Goal: Transaction & Acquisition: Purchase product/service

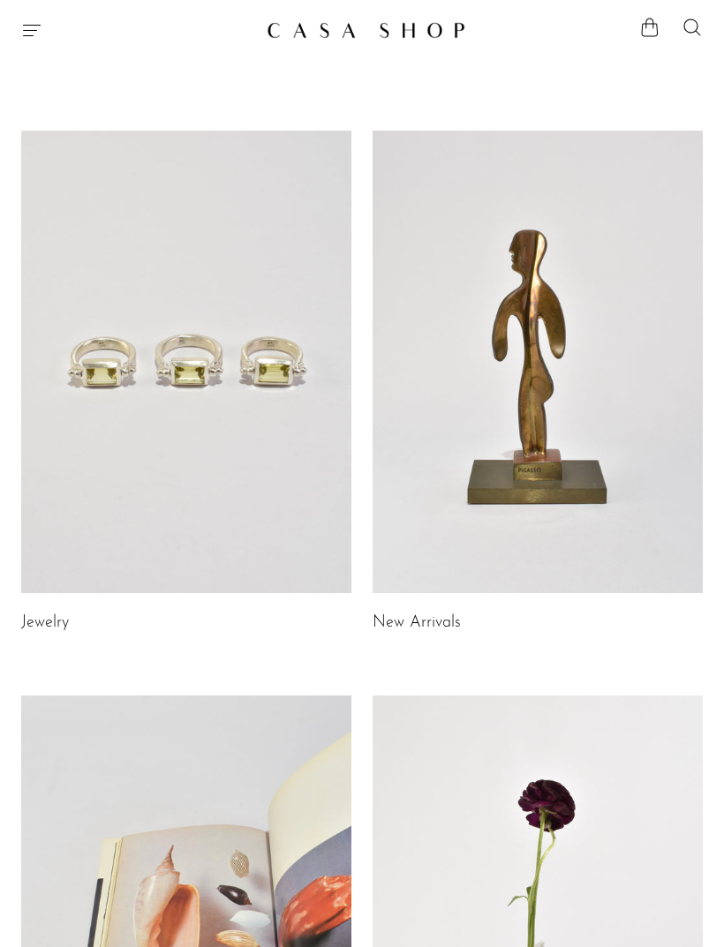
click at [23, 30] on icon "Menu" at bounding box center [31, 29] width 21 height 21
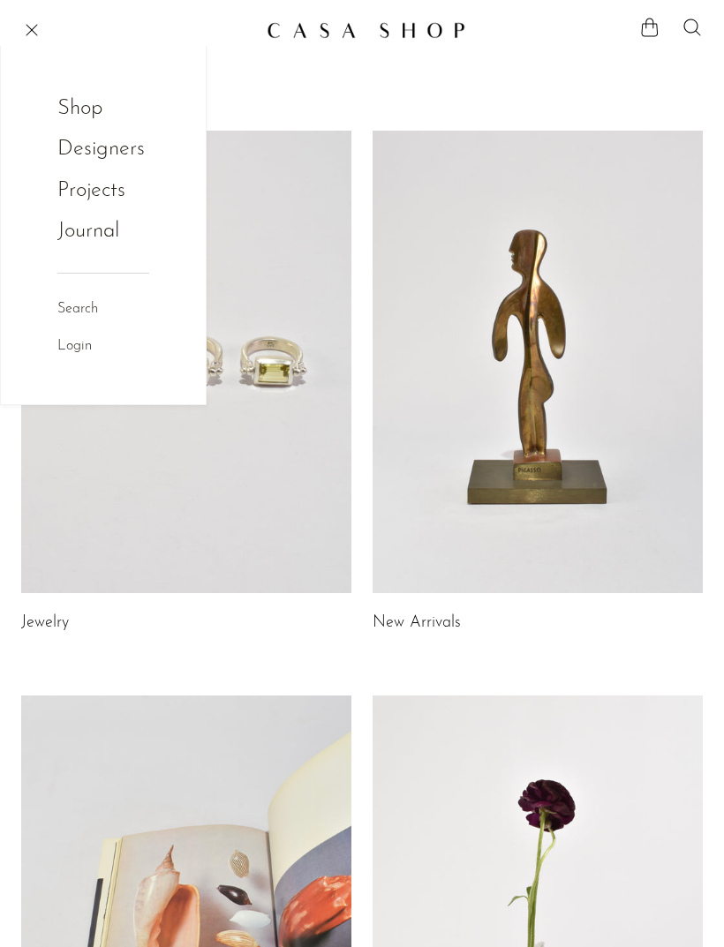
click at [109, 109] on link "Shop" at bounding box center [91, 109] width 69 height 34
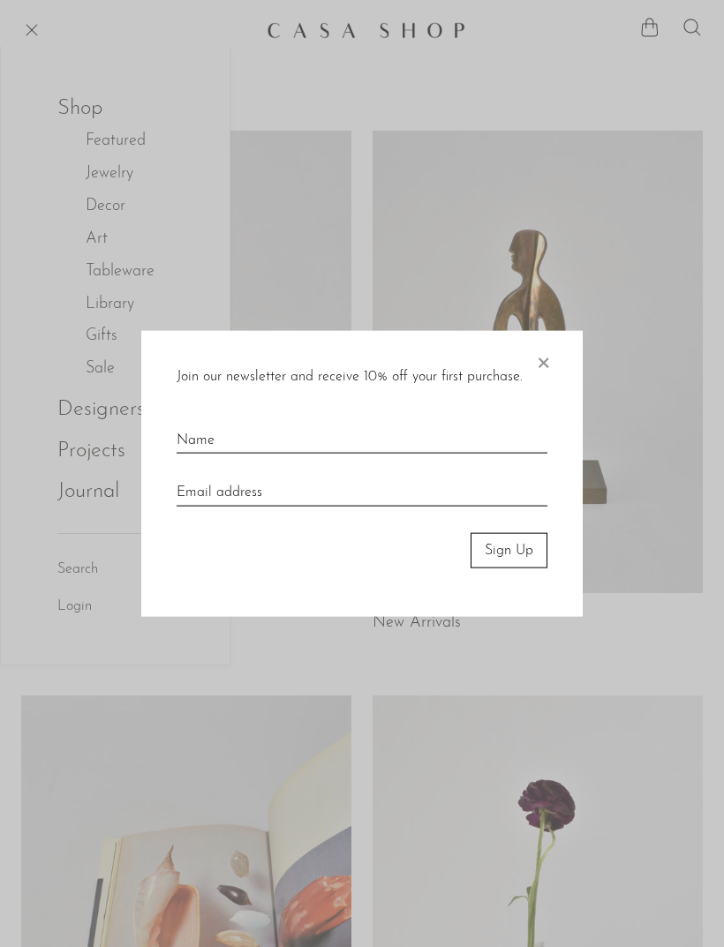
click at [545, 356] on span "×" at bounding box center [543, 358] width 18 height 56
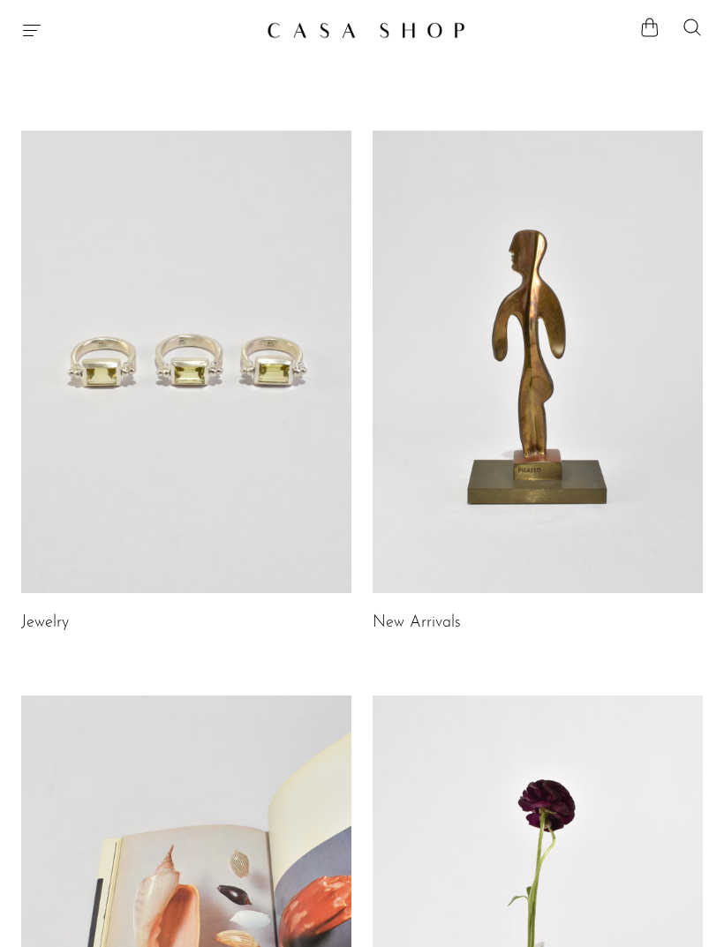
click at [29, 32] on icon "Menu" at bounding box center [31, 29] width 21 height 21
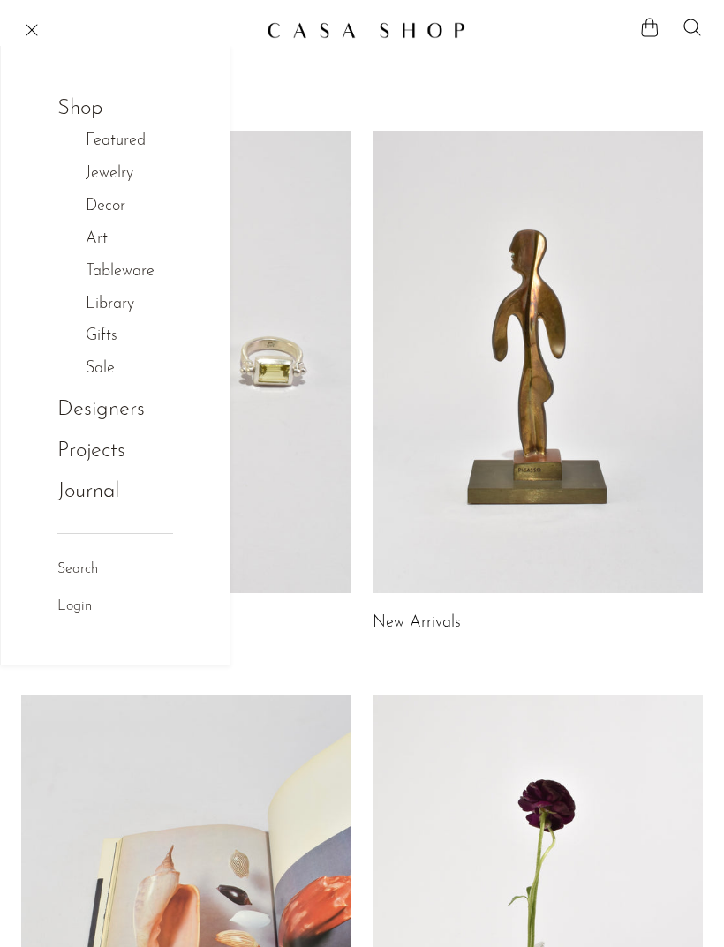
click at [146, 266] on link "Tableware" at bounding box center [129, 272] width 87 height 26
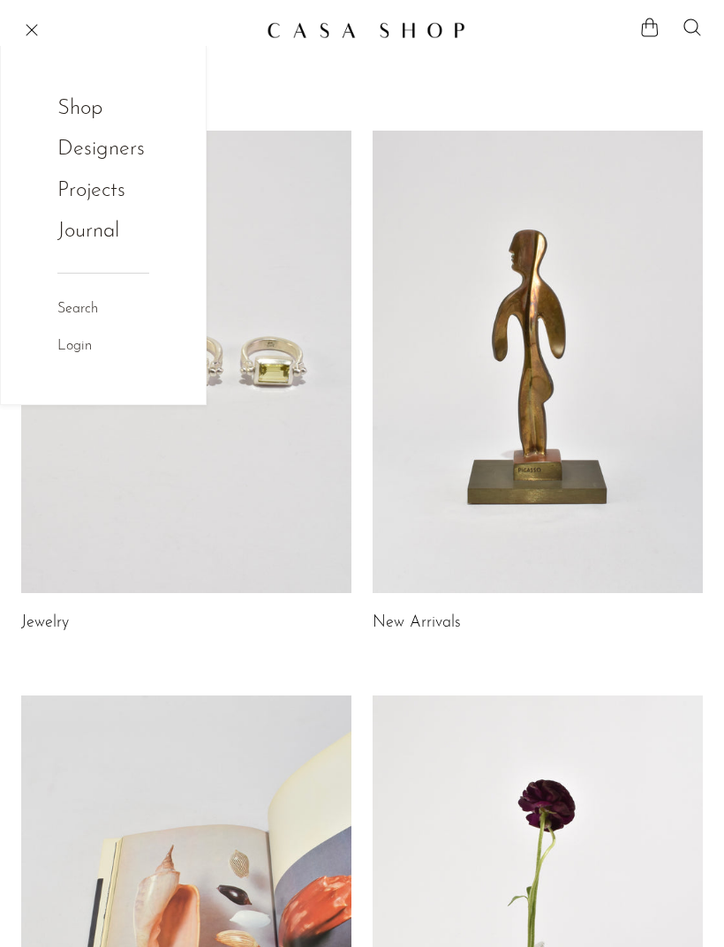
click at [84, 107] on link "Shop" at bounding box center [91, 109] width 69 height 34
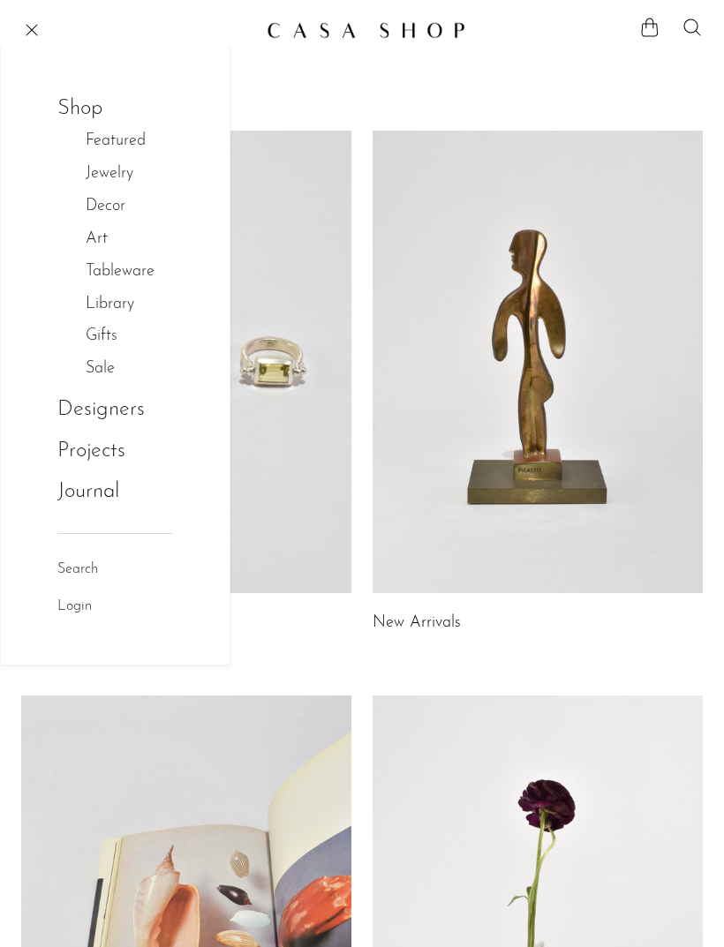
click at [149, 267] on link "Tableware" at bounding box center [129, 272] width 87 height 26
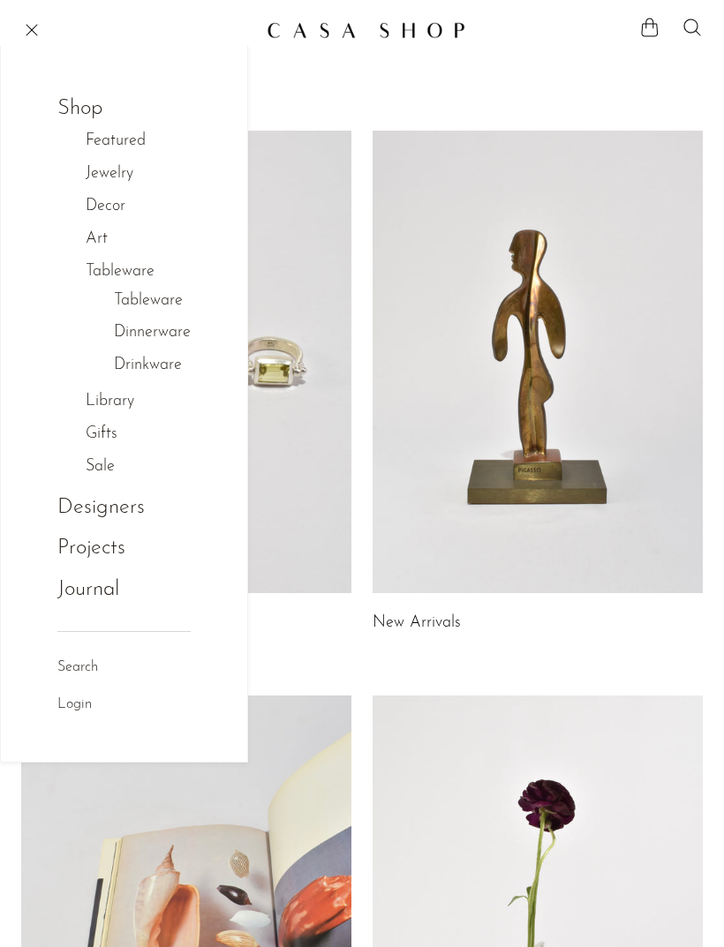
click at [167, 325] on link "Dinnerware" at bounding box center [152, 333] width 77 height 26
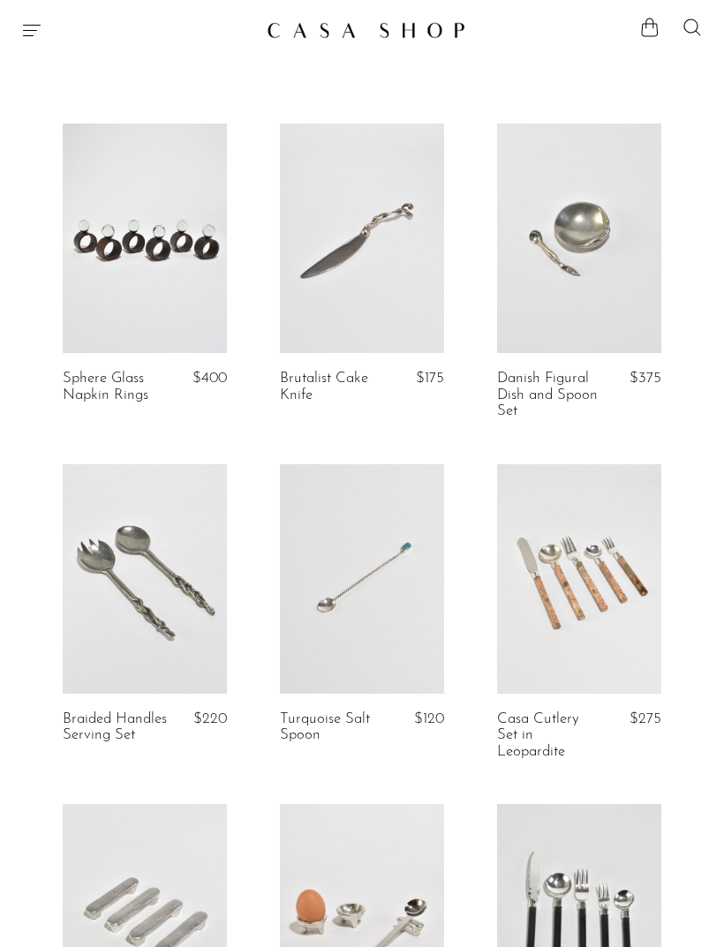
click at [35, 25] on icon "Menu" at bounding box center [32, 30] width 18 height 11
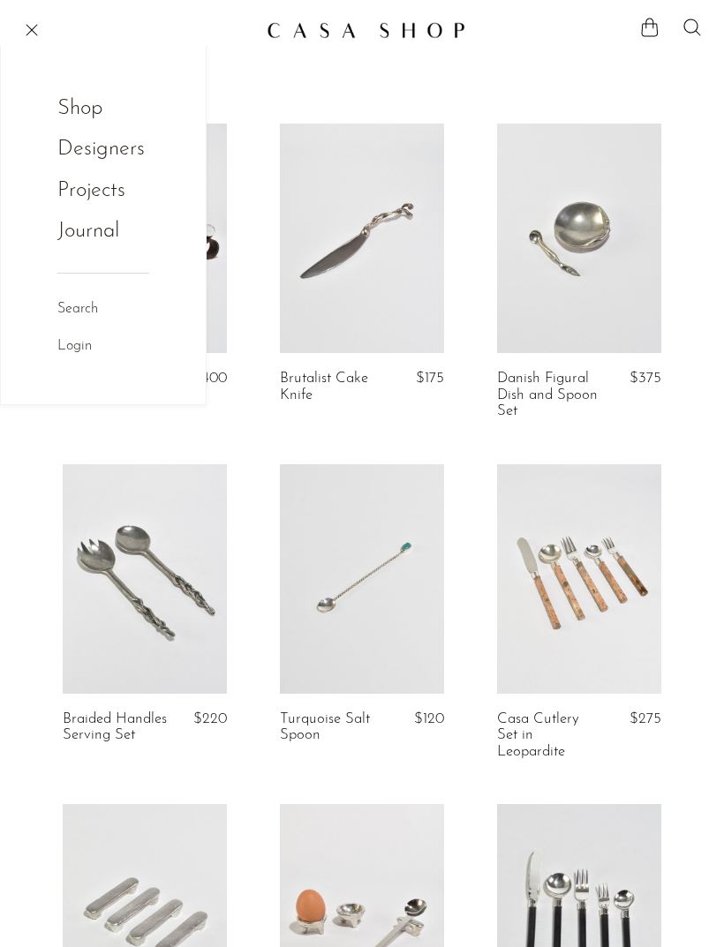
click at [133, 155] on link "Designers" at bounding box center [100, 149] width 87 height 34
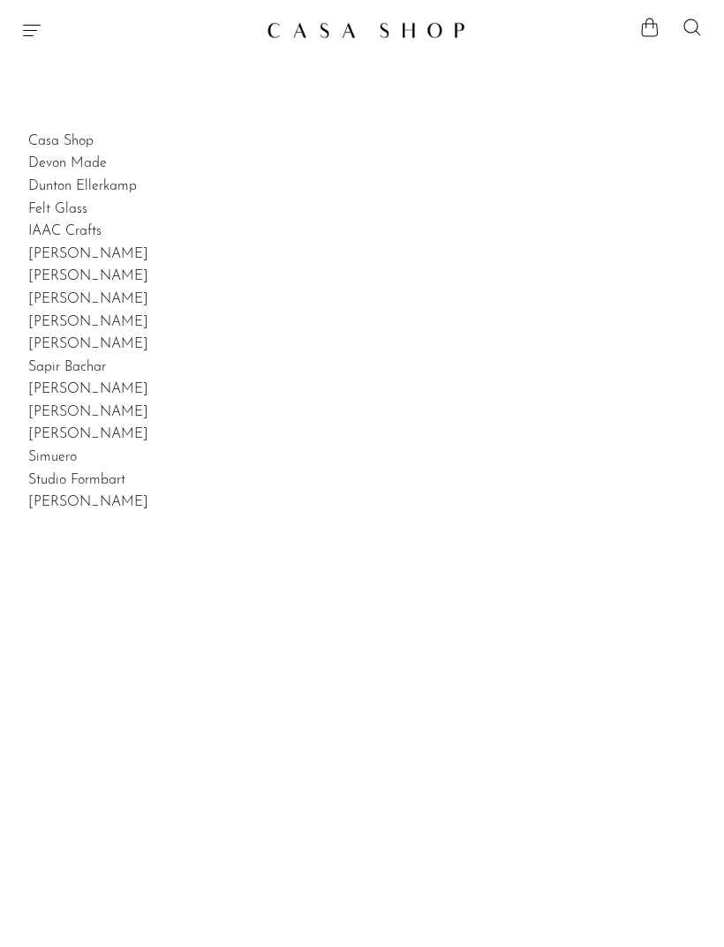
click at [23, 40] on icon "Menu" at bounding box center [31, 29] width 21 height 21
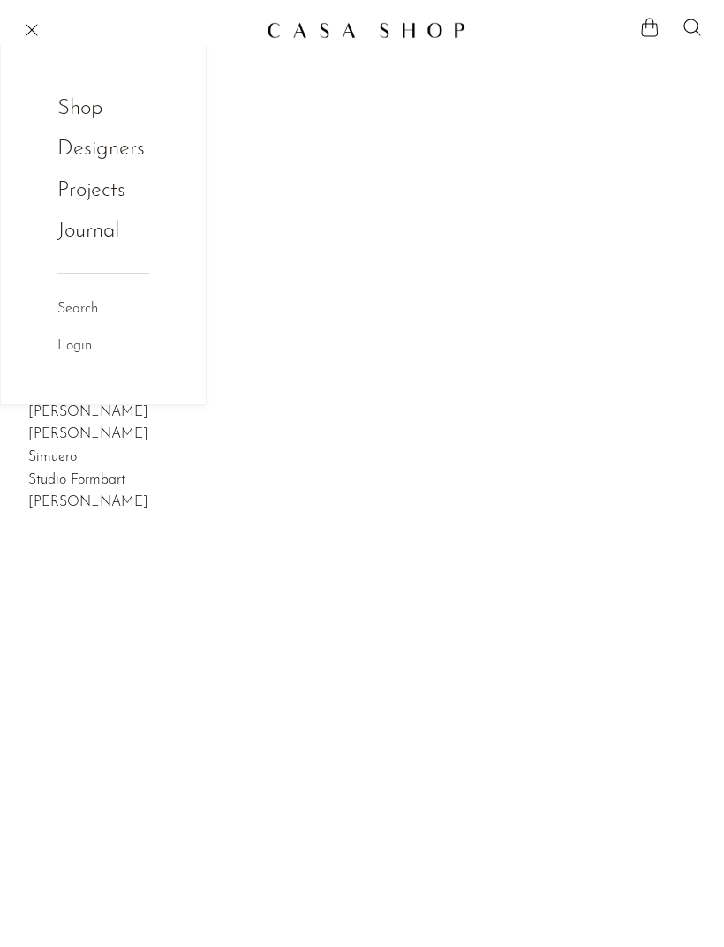
click at [93, 112] on link "Shop" at bounding box center [91, 109] width 69 height 34
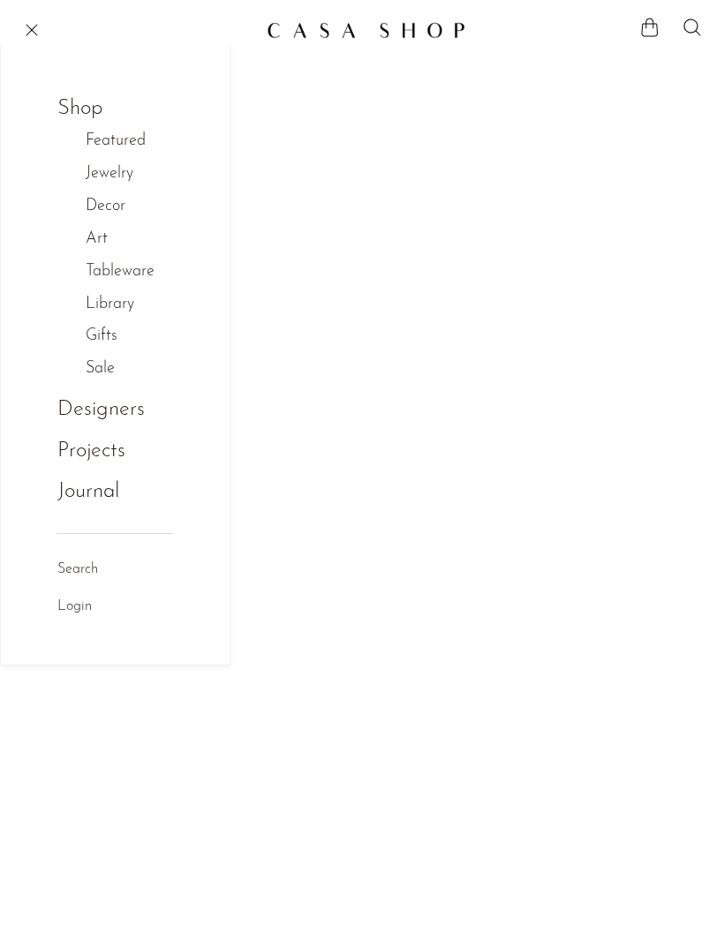
click at [135, 273] on link "Tableware" at bounding box center [129, 272] width 87 height 26
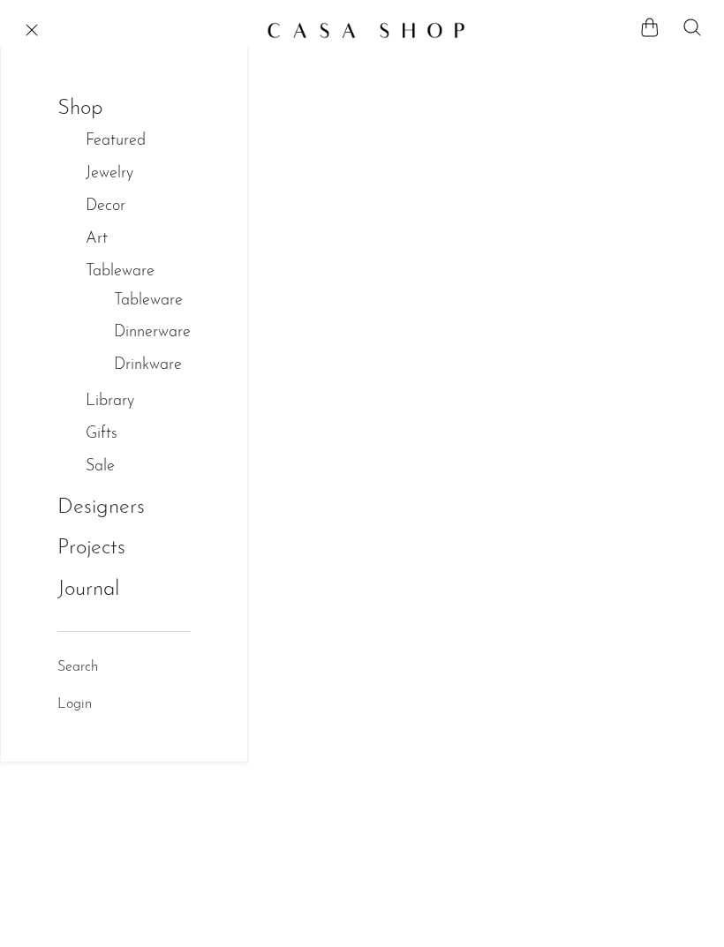
click at [160, 302] on link "Tableware" at bounding box center [148, 302] width 69 height 26
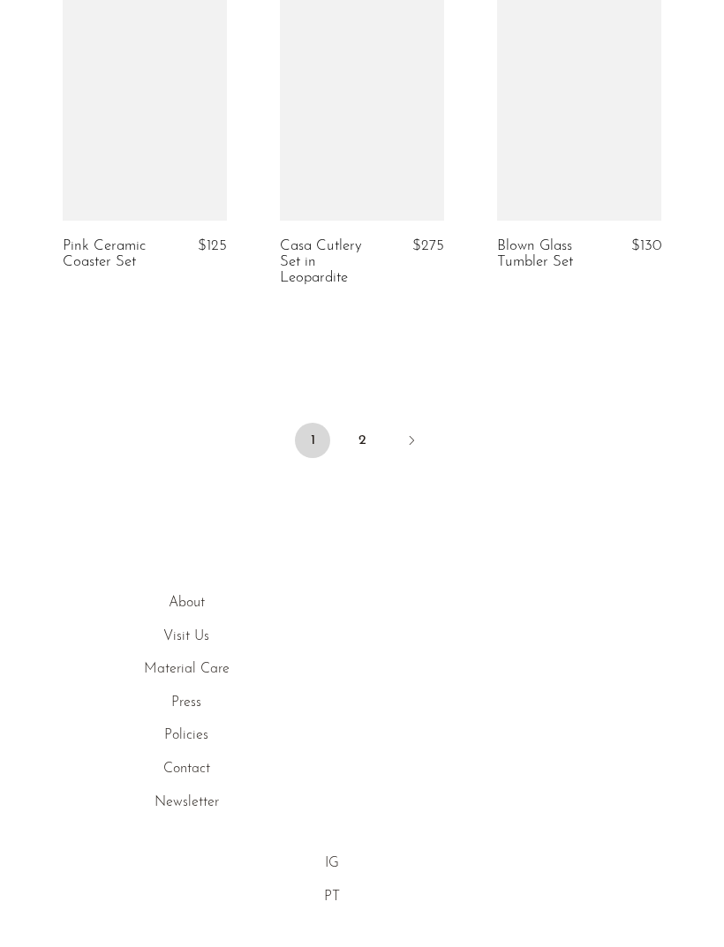
scroll to position [3777, 0]
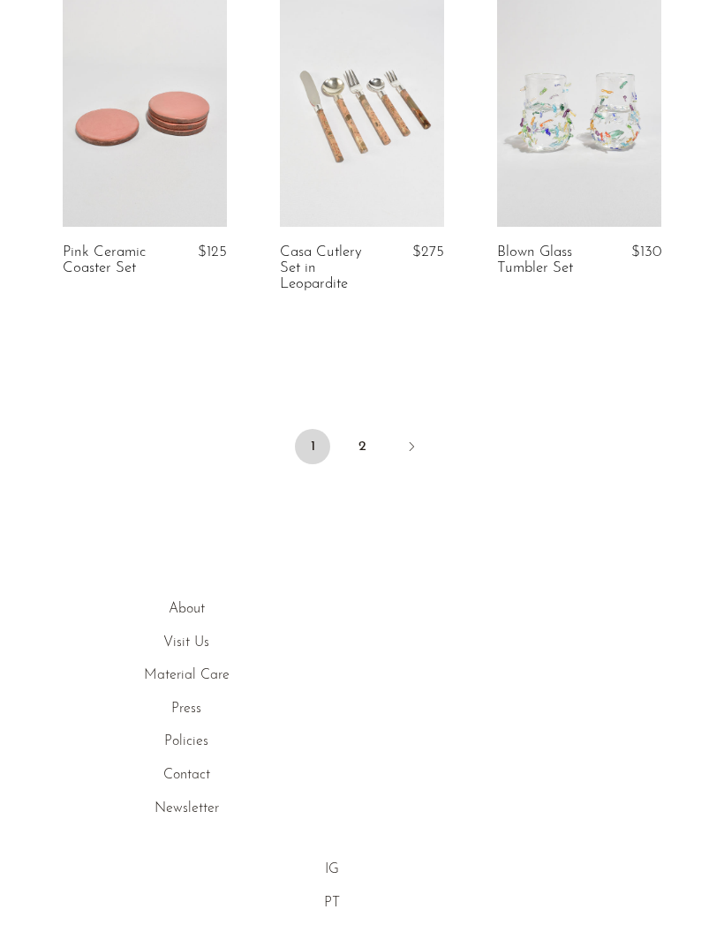
click at [362, 459] on link "2" at bounding box center [361, 446] width 35 height 35
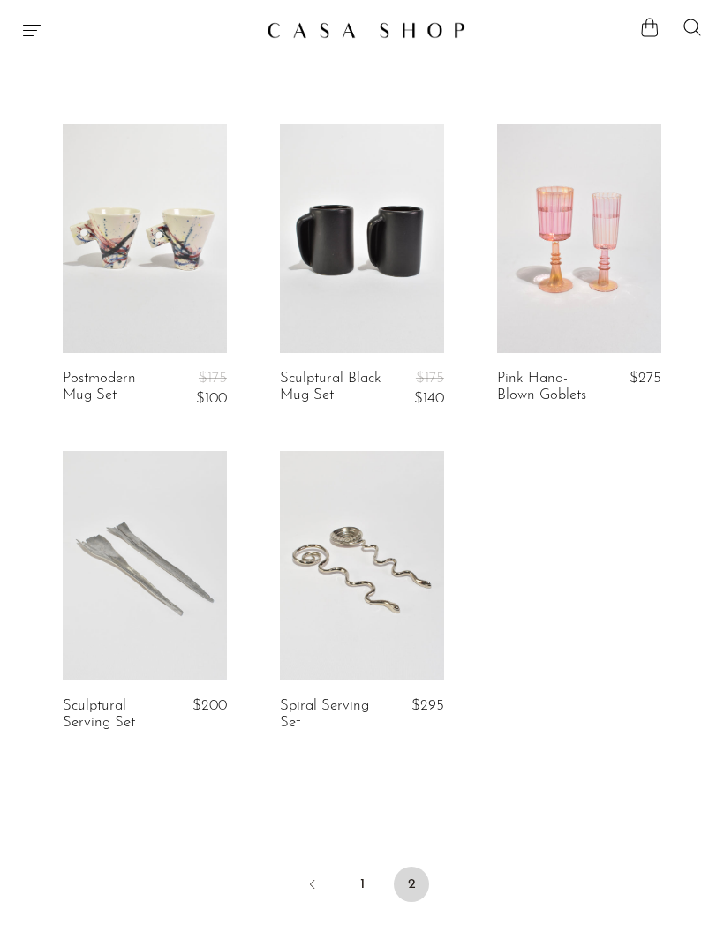
click at [39, 31] on icon "Menu" at bounding box center [31, 29] width 21 height 21
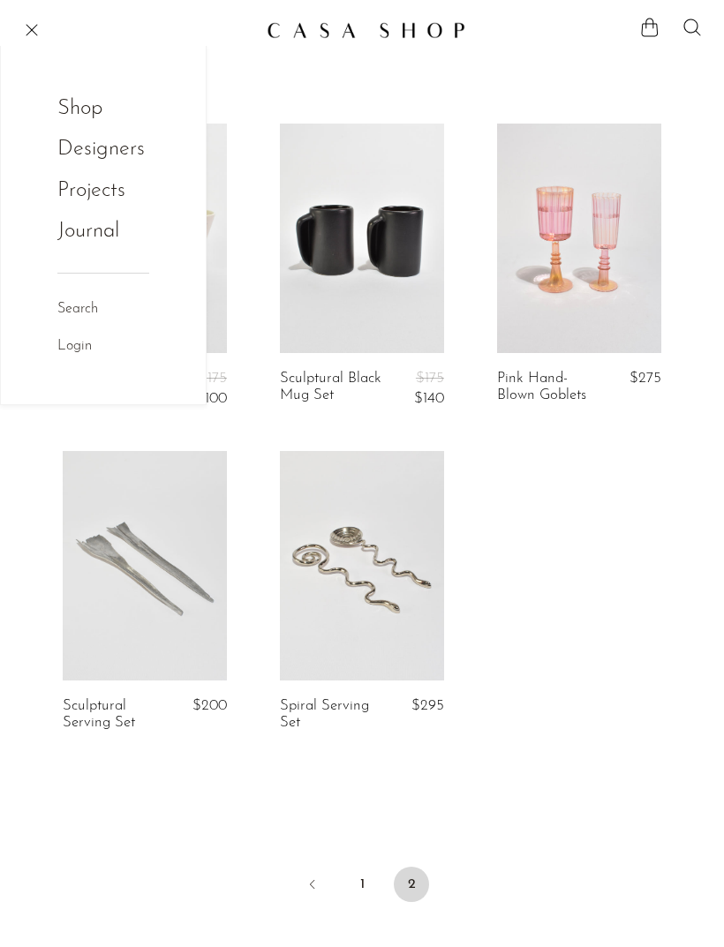
click at [98, 111] on link "Shop" at bounding box center [91, 109] width 69 height 34
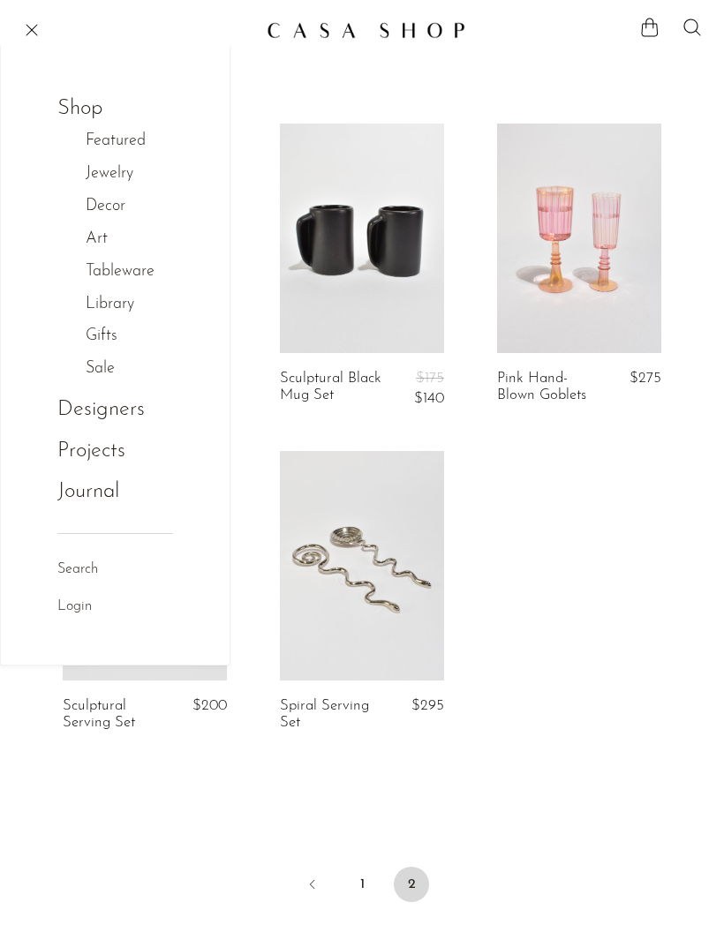
click at [147, 277] on link "Tableware" at bounding box center [129, 272] width 87 height 26
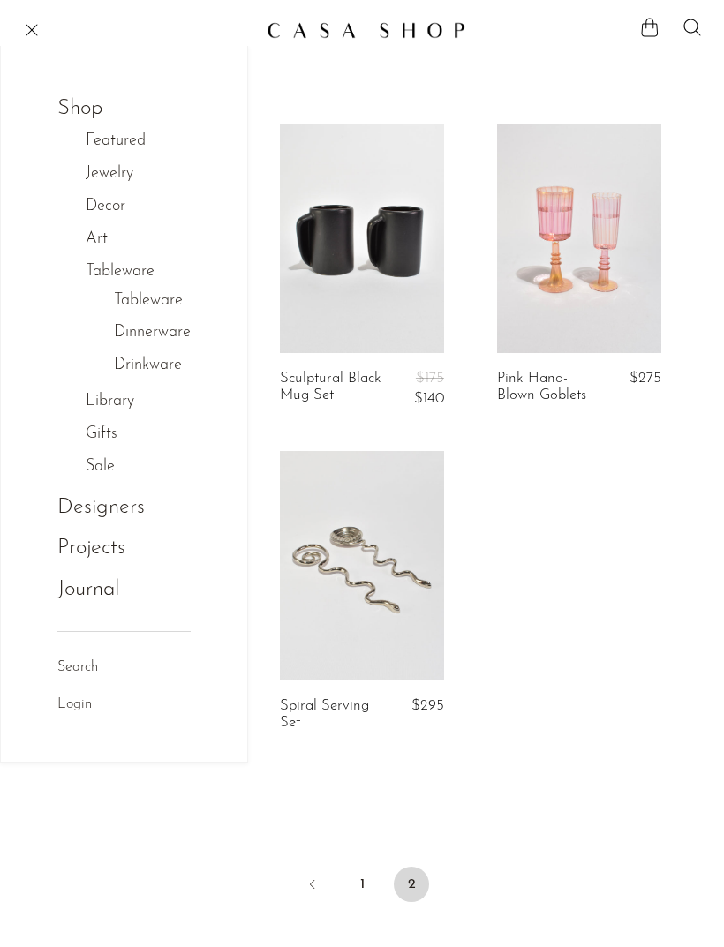
click at [176, 339] on link "Dinnerware" at bounding box center [152, 333] width 77 height 26
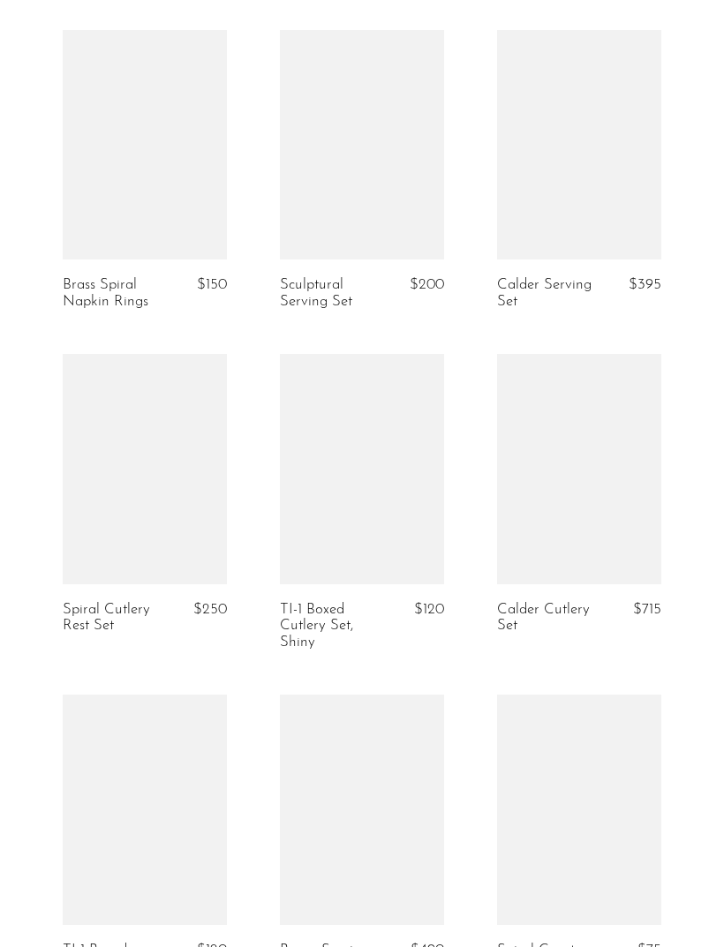
scroll to position [2307, 0]
